Goal: Navigation & Orientation: Find specific page/section

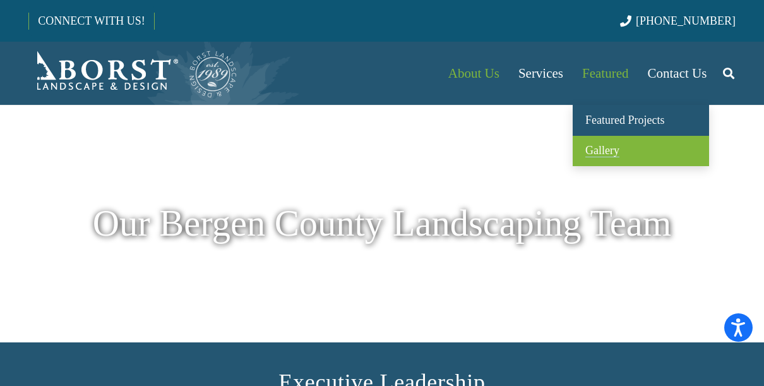
click at [603, 148] on span "Gallery" at bounding box center [603, 150] width 34 height 13
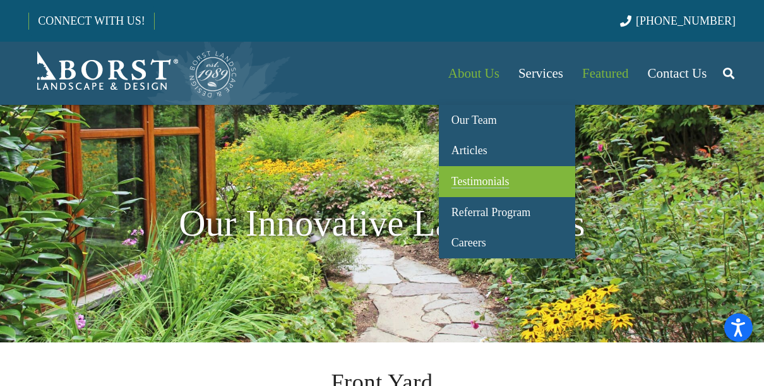
click at [471, 176] on span "Testimonials" at bounding box center [481, 181] width 58 height 13
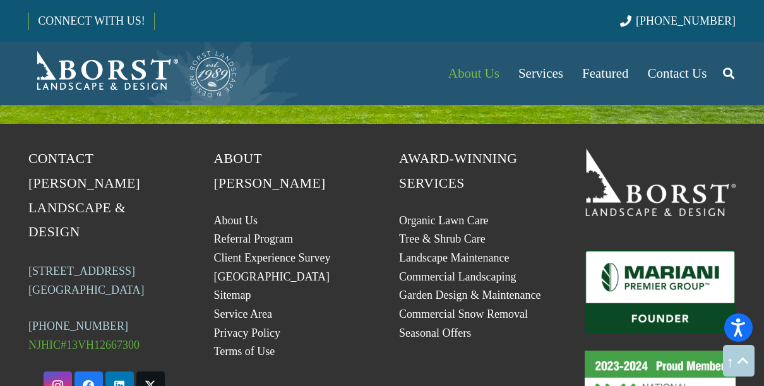
scroll to position [1940, 0]
